Goal: Task Accomplishment & Management: Use online tool/utility

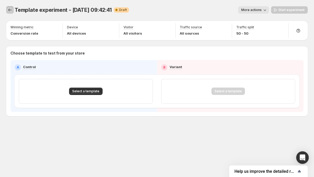
click at [9, 10] on icon "Experiments" at bounding box center [9, 9] width 5 height 5
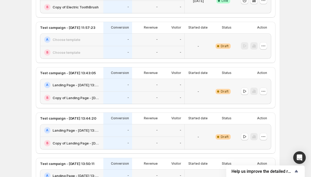
scroll to position [392, 0]
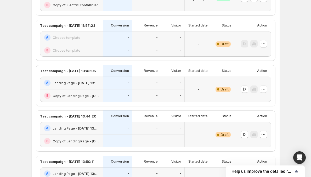
click at [184, 86] on div "-" at bounding box center [173, 82] width 24 height 13
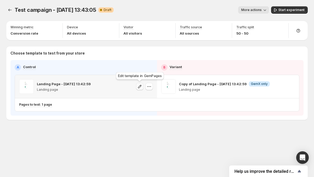
click at [141, 87] on icon "button" at bounding box center [139, 86] width 5 height 5
click at [290, 87] on icon "button" at bounding box center [290, 86] width 5 height 5
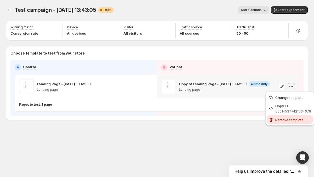
click at [279, 117] on span "Remove template" at bounding box center [289, 119] width 28 height 4
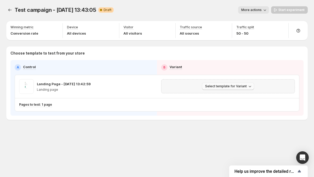
click at [222, 88] on button "Select template for Variant" at bounding box center [228, 85] width 52 height 7
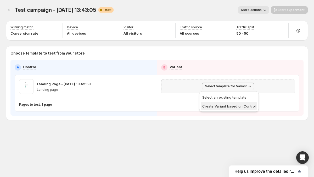
click at [215, 104] on span "Create Variant based on Control" at bounding box center [228, 106] width 53 height 4
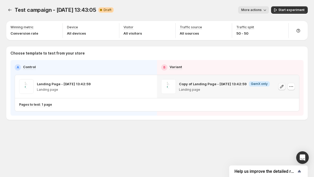
click at [279, 87] on icon "button" at bounding box center [281, 86] width 5 height 5
click at [293, 86] on icon "button" at bounding box center [290, 86] width 5 height 5
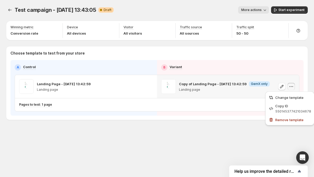
click at [293, 87] on icon "button" at bounding box center [290, 86] width 5 height 5
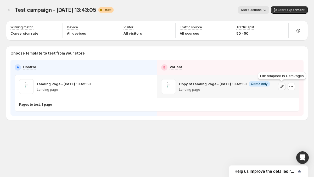
click at [284, 88] on icon "button" at bounding box center [281, 86] width 5 height 5
click at [289, 87] on icon "button" at bounding box center [290, 86] width 5 height 5
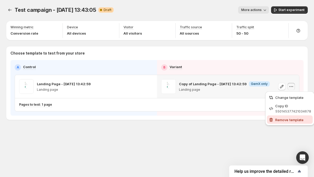
click at [283, 122] on button "Remove template" at bounding box center [290, 119] width 46 height 8
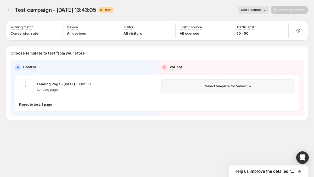
click at [210, 84] on span "Select template for Variant" at bounding box center [226, 86] width 42 height 4
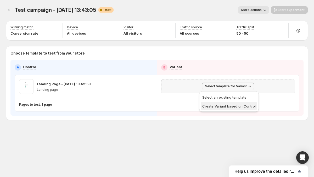
click at [212, 107] on span "Create Variant based on Control" at bounding box center [228, 106] width 53 height 4
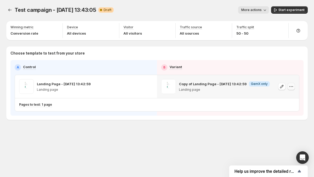
click at [291, 88] on icon "button" at bounding box center [290, 86] width 5 height 5
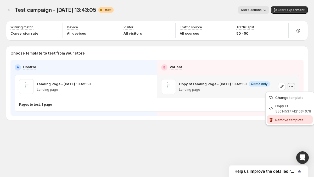
click at [283, 118] on span "Remove template" at bounding box center [289, 119] width 28 height 4
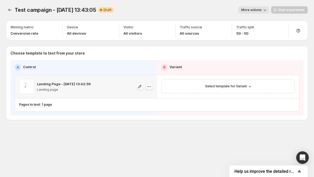
click at [150, 88] on icon "button" at bounding box center [148, 86] width 5 height 5
click at [149, 86] on icon "button" at bounding box center [148, 86] width 5 height 5
click at [149, 84] on icon "button" at bounding box center [148, 86] width 5 height 5
click at [152, 98] on span "Change template" at bounding box center [150, 97] width 28 height 4
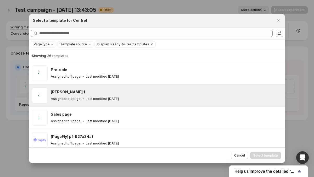
click at [112, 92] on div "[PERSON_NAME] 1" at bounding box center [166, 91] width 230 height 5
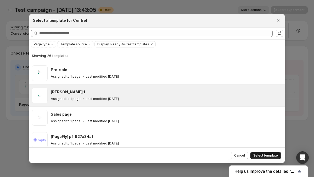
click at [275, 157] on span "Select template" at bounding box center [265, 155] width 25 height 4
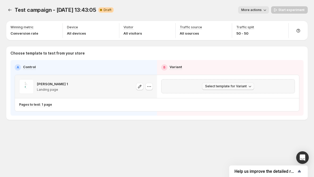
click at [251, 84] on icon "button" at bounding box center [249, 85] width 5 height 5
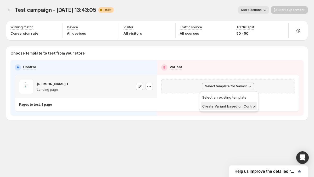
click at [237, 107] on span "Create Variant based on Control" at bounding box center [228, 106] width 53 height 4
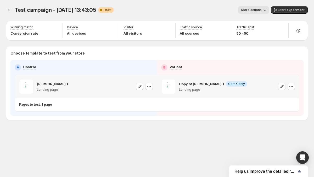
click at [129, 53] on p "Choose template to test from your store" at bounding box center [156, 52] width 293 height 5
click at [287, 87] on button "button" at bounding box center [290, 86] width 7 height 7
click at [288, 87] on button "button" at bounding box center [290, 86] width 7 height 7
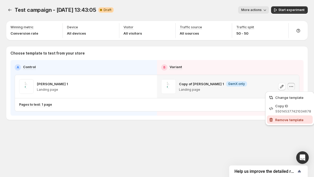
click at [282, 120] on span "Remove template" at bounding box center [289, 119] width 28 height 4
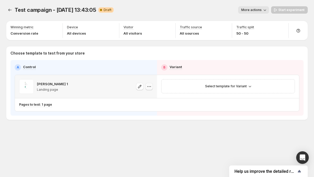
click at [151, 87] on icon "button" at bounding box center [148, 86] width 5 height 5
click at [150, 97] on span "Change template" at bounding box center [150, 97] width 28 height 4
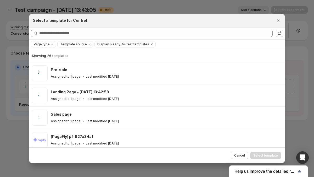
click at [72, 44] on span "Template source" at bounding box center [73, 44] width 27 height 4
click at [35, 42] on span "Page type" at bounding box center [42, 44] width 16 height 4
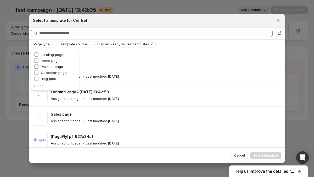
click at [40, 65] on label "Product page" at bounding box center [48, 66] width 29 height 5
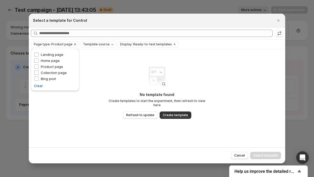
click at [47, 45] on span "Page type: Product page" at bounding box center [53, 44] width 39 height 4
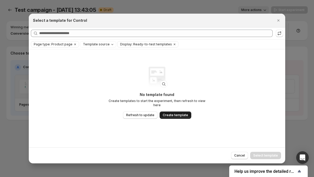
click at [176, 114] on span "Create template" at bounding box center [175, 115] width 25 height 4
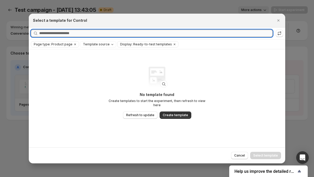
click at [94, 32] on input "Searching all templates" at bounding box center [155, 33] width 233 height 7
click at [281, 33] on icon ":r1ma:" at bounding box center [279, 33] width 5 height 5
click at [72, 34] on input "Searching all templates" at bounding box center [155, 33] width 233 height 7
paste input "**********"
type input "**********"
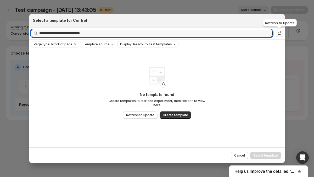
click at [281, 35] on icon ":r1ma:" at bounding box center [279, 33] width 5 height 5
click at [104, 35] on input "**********" at bounding box center [151, 33] width 224 height 7
click at [111, 34] on input "**********" at bounding box center [151, 33] width 224 height 7
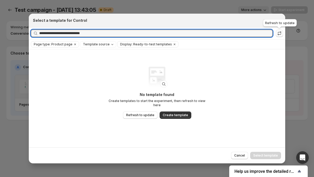
click at [281, 33] on icon ":r1ma:" at bounding box center [279, 33] width 5 height 5
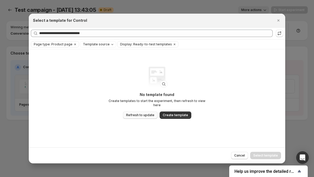
click at [150, 113] on span "Refresh to update" at bounding box center [140, 115] width 28 height 4
click at [275, 17] on button "Close" at bounding box center [278, 20] width 7 height 7
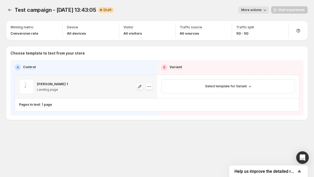
click at [154, 88] on div "Victor GemX 1 Landing page" at bounding box center [86, 86] width 142 height 23
click at [151, 87] on icon "button" at bounding box center [148, 86] width 5 height 5
click at [152, 97] on span "Change template" at bounding box center [150, 97] width 28 height 4
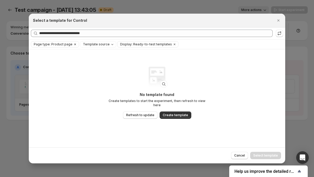
click at [73, 44] on icon "Clear" at bounding box center [75, 44] width 4 height 4
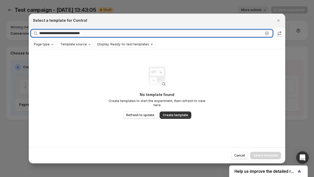
click at [268, 35] on div "**********" at bounding box center [152, 33] width 242 height 7
click at [266, 34] on icon ":r1ma:" at bounding box center [266, 33] width 5 height 5
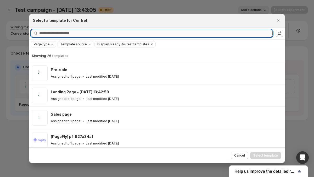
click at [107, 32] on input "Searching all templates" at bounding box center [155, 33] width 233 height 7
paste input "**********"
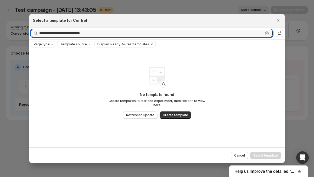
type input "**********"
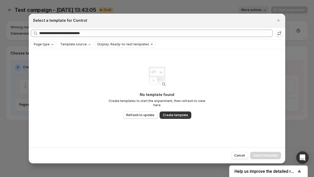
click at [135, 108] on div "No template found Create templates to start the experiment, then refresh to vie…" at bounding box center [157, 101] width 105 height 19
click at [135, 114] on span "Refresh to update" at bounding box center [140, 115] width 28 height 4
click at [48, 43] on span "Page type" at bounding box center [42, 44] width 16 height 4
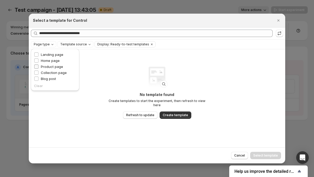
click at [46, 68] on span "Product page" at bounding box center [52, 66] width 22 height 4
click at [43, 45] on span "Page type: Product page" at bounding box center [53, 44] width 39 height 4
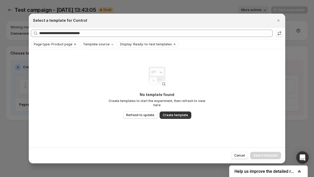
click at [74, 44] on icon "Clear" at bounding box center [75, 44] width 4 height 4
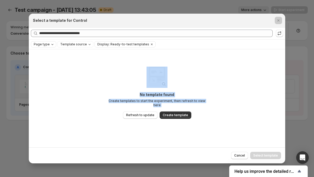
drag, startPoint x: 131, startPoint y: 6, endPoint x: 145, endPoint y: 62, distance: 57.5
click at [145, 176] on div "**********" at bounding box center [157, 177] width 314 height 0
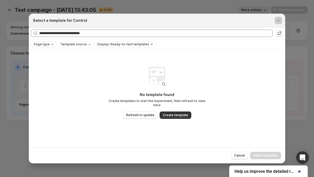
drag, startPoint x: 284, startPoint y: 27, endPoint x: 280, endPoint y: 32, distance: 5.7
click at [284, 28] on div "**********" at bounding box center [157, 33] width 256 height 12
click at [280, 32] on icon ":r1ma:" at bounding box center [279, 33] width 5 height 5
click at [145, 114] on span "Refresh to update" at bounding box center [140, 115] width 28 height 4
click at [158, 94] on div ":r1ma:" at bounding box center [157, 77] width 38 height 38
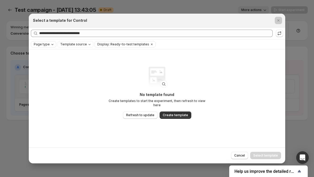
click at [158, 94] on div ":r1ma:" at bounding box center [157, 77] width 38 height 38
click at [161, 95] on div ":r1ma:" at bounding box center [157, 77] width 38 height 38
click at [160, 95] on div ":r1ma:" at bounding box center [157, 77] width 38 height 38
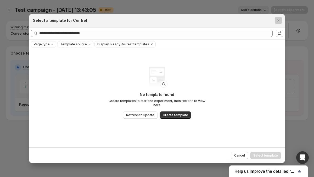
click at [160, 96] on div ":r1ma:" at bounding box center [157, 77] width 38 height 38
click at [159, 96] on div ":r1ma:" at bounding box center [157, 77] width 38 height 38
click at [272, 22] on div "Select a template for Control" at bounding box center [157, 20] width 248 height 5
click at [277, 20] on icon "Close" at bounding box center [278, 20] width 5 height 5
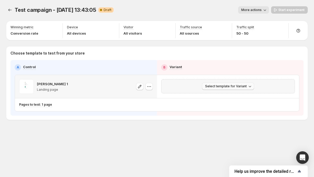
click at [213, 88] on span "Select template for Variant" at bounding box center [226, 86] width 42 height 4
click at [190, 86] on div "Select template for Variant" at bounding box center [228, 85] width 127 height 7
click at [191, 86] on div "Select template for Variant" at bounding box center [228, 85] width 127 height 7
click at [208, 86] on span "Select template for Variant" at bounding box center [226, 86] width 42 height 4
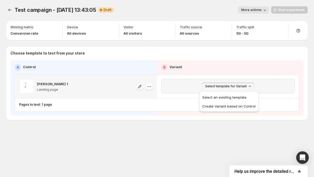
click at [185, 86] on div "Select template for Variant" at bounding box center [228, 85] width 127 height 7
click at [207, 86] on span "Select template for Variant" at bounding box center [226, 86] width 42 height 4
click at [213, 53] on p "Choose template to test from your store" at bounding box center [156, 52] width 293 height 5
click at [222, 89] on button "Select template for Variant" at bounding box center [228, 85] width 52 height 7
click at [107, 12] on span "Draft" at bounding box center [108, 10] width 8 height 4
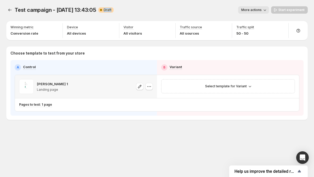
click at [107, 12] on span "Draft" at bounding box center [108, 10] width 8 height 4
click at [106, 10] on span "Draft" at bounding box center [108, 10] width 8 height 4
click at [224, 88] on span "Select template for Variant" at bounding box center [226, 86] width 42 height 4
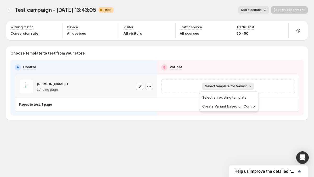
click at [148, 86] on icon "button" at bounding box center [147, 86] width 1 height 1
click at [152, 98] on span "Change template" at bounding box center [150, 97] width 28 height 4
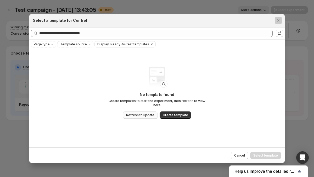
click at [146, 113] on span "Refresh to update" at bounding box center [140, 115] width 28 height 4
click at [277, 35] on icon ":r1ma:" at bounding box center [279, 33] width 5 height 5
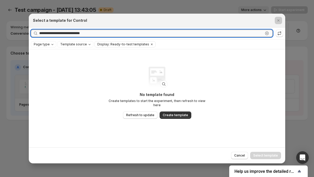
click at [272, 34] on div "**********" at bounding box center [152, 33] width 242 height 7
click at [172, 33] on input "**********" at bounding box center [151, 33] width 224 height 7
click at [147, 113] on span "Refresh to update" at bounding box center [140, 115] width 28 height 4
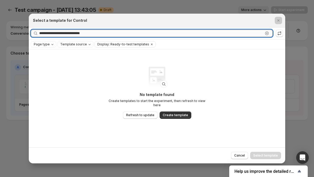
click at [267, 34] on div "**********" at bounding box center [152, 33] width 242 height 7
click at [268, 33] on icon ":r1ma:" at bounding box center [266, 33] width 5 height 5
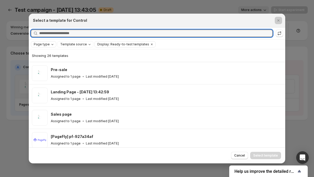
click at [46, 44] on span "Page type" at bounding box center [42, 44] width 16 height 4
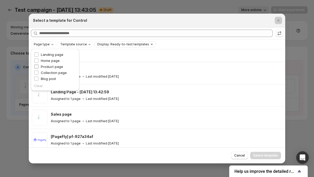
click at [41, 68] on span "Product page" at bounding box center [52, 66] width 22 height 4
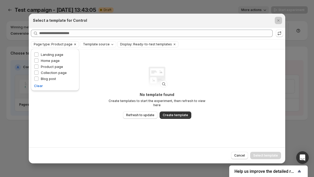
click at [46, 45] on span "Page type: Product page" at bounding box center [53, 44] width 39 height 4
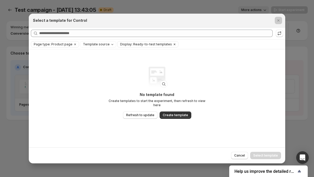
click at [174, 45] on icon "Clear" at bounding box center [175, 44] width 2 height 2
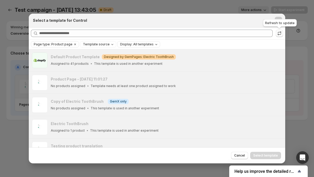
click at [280, 34] on icon ":r1ma:" at bounding box center [279, 34] width 3 height 2
click at [188, 8] on div at bounding box center [157, 88] width 314 height 177
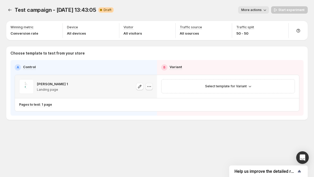
click at [150, 87] on icon "button" at bounding box center [150, 86] width 1 height 1
click at [150, 94] on button "Change template" at bounding box center [150, 97] width 46 height 8
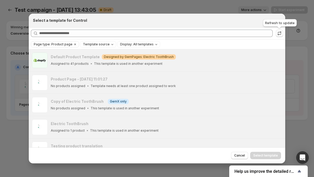
click at [278, 31] on icon ":r1ma:" at bounding box center [279, 33] width 5 height 5
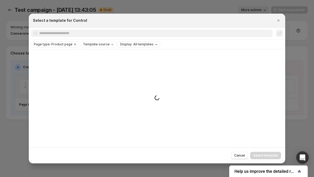
click at [141, 44] on span "Display: All templates" at bounding box center [136, 44] width 33 height 4
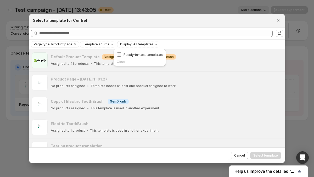
click at [133, 53] on span "Ready-to-test templates" at bounding box center [142, 54] width 39 height 4
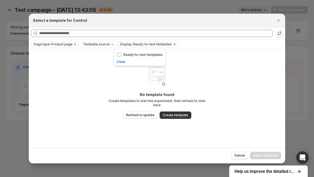
click at [136, 43] on span "Display: Ready-to-test templates" at bounding box center [146, 44] width 52 height 4
click at [280, 34] on icon ":r1ma:" at bounding box center [279, 34] width 3 height 2
click at [281, 30] on button ":r1ma:" at bounding box center [279, 33] width 7 height 7
click at [92, 7] on div at bounding box center [157, 88] width 314 height 177
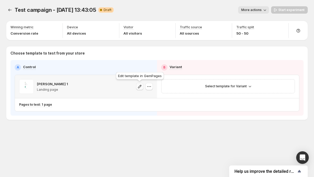
click at [140, 88] on icon "button" at bounding box center [139, 86] width 5 height 5
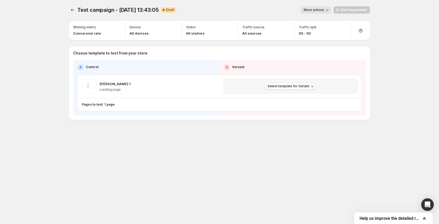
click at [290, 88] on span "Select template for Variant" at bounding box center [289, 86] width 42 height 4
click at [290, 86] on span "Select template for Variant" at bounding box center [289, 86] width 42 height 4
click at [299, 84] on span "Select template for Variant" at bounding box center [289, 86] width 42 height 4
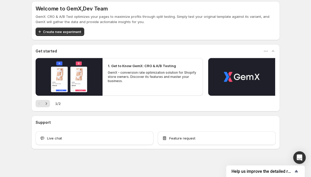
scroll to position [4, 0]
